Goal: Transaction & Acquisition: Purchase product/service

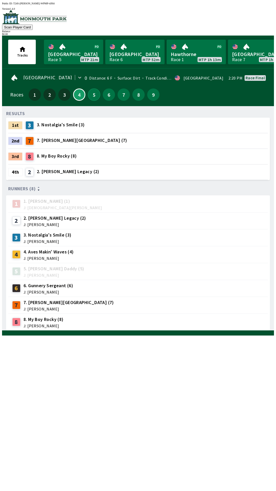
click at [90, 94] on button "5" at bounding box center [94, 94] width 12 height 12
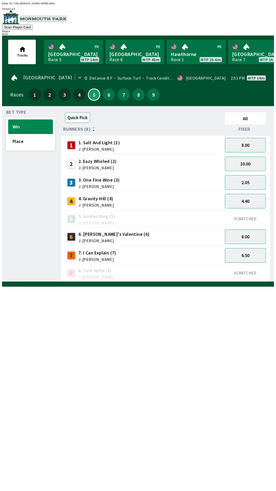
click at [71, 119] on button "Quick Pick" at bounding box center [77, 117] width 25 height 10
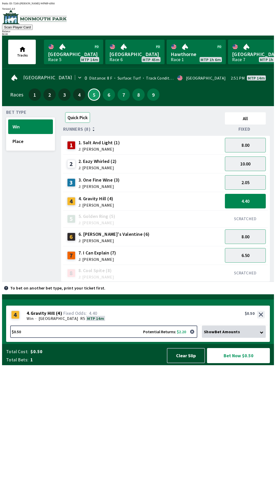
click at [73, 118] on button "Quick Pick" at bounding box center [77, 117] width 25 height 10
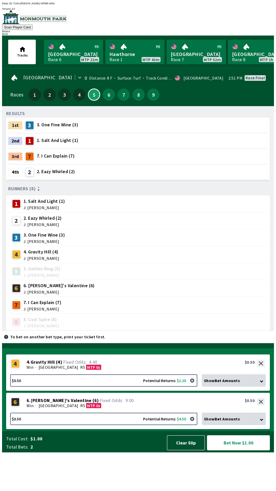
click at [246, 450] on button "Bet Now $1.00" at bounding box center [238, 442] width 63 height 15
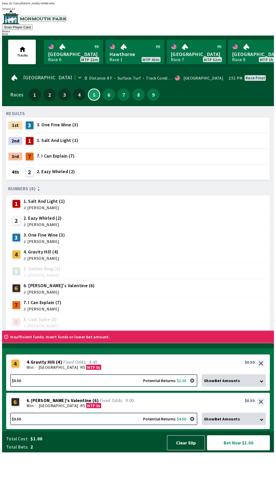
click at [237, 450] on button "Bet Now $1.00" at bounding box center [238, 442] width 63 height 15
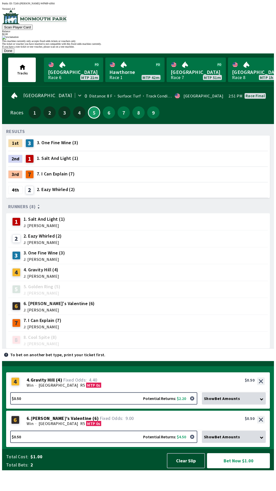
click at [14, 53] on button "Done" at bounding box center [8, 50] width 12 height 5
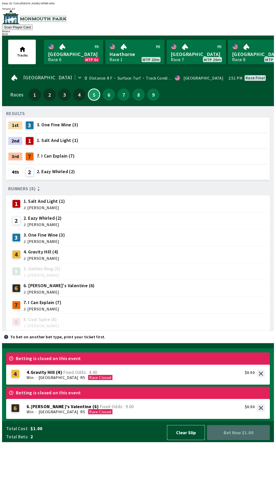
click at [189, 440] on button "Clear Slip" at bounding box center [186, 432] width 38 height 15
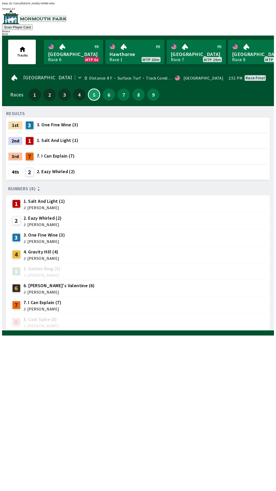
click at [189, 335] on div at bounding box center [138, 332] width 272 height 5
click at [187, 335] on div at bounding box center [138, 332] width 272 height 5
click at [33, 25] on button "Scan Player Card" at bounding box center [17, 27] width 31 height 5
